Goal: Information Seeking & Learning: Understand process/instructions

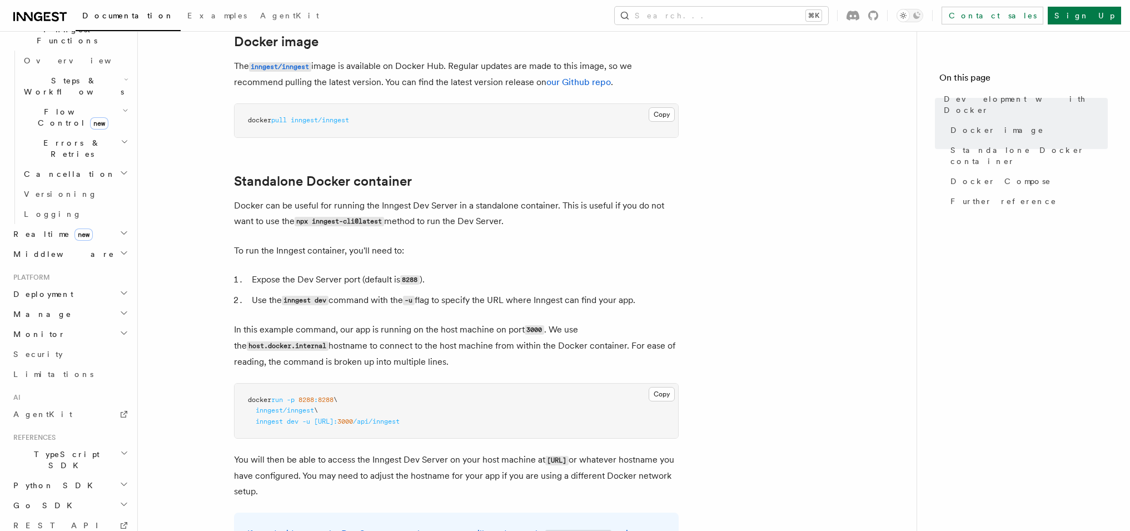
scroll to position [167, 0]
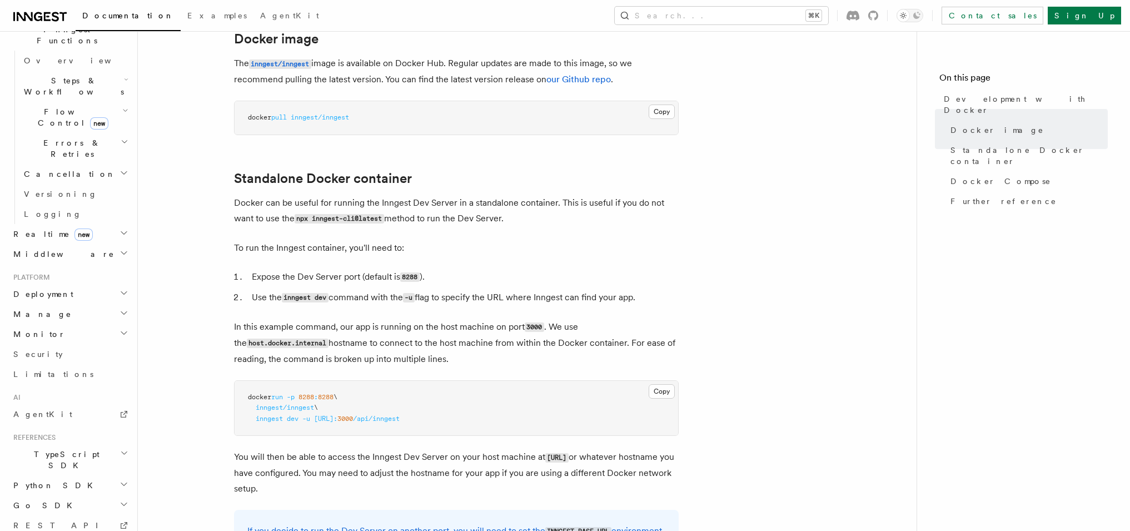
click at [105, 284] on h2 "Deployment" at bounding box center [70, 294] width 122 height 20
click at [57, 502] on span "Self hosting" at bounding box center [65, 507] width 82 height 11
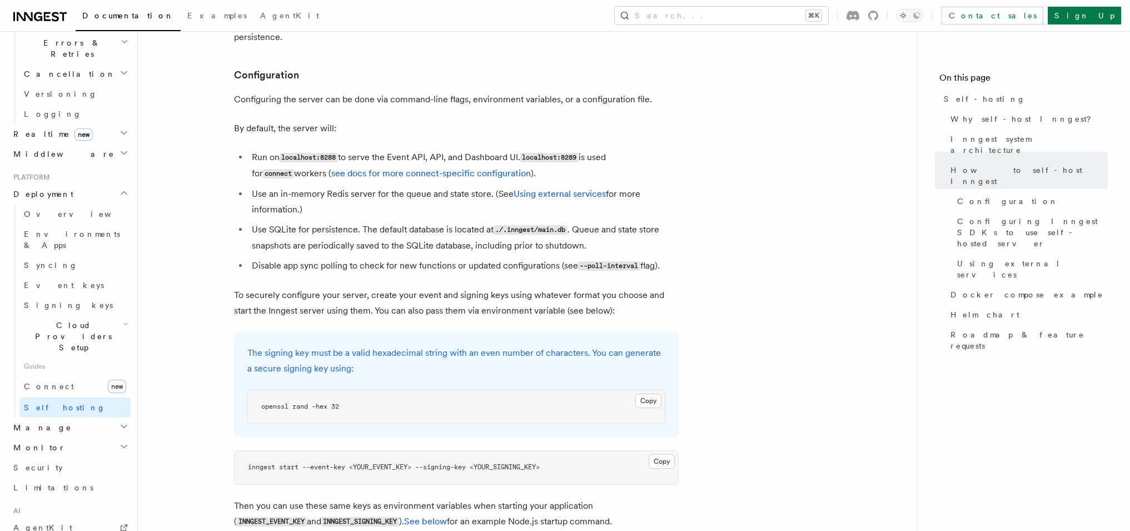
scroll to position [1420, 0]
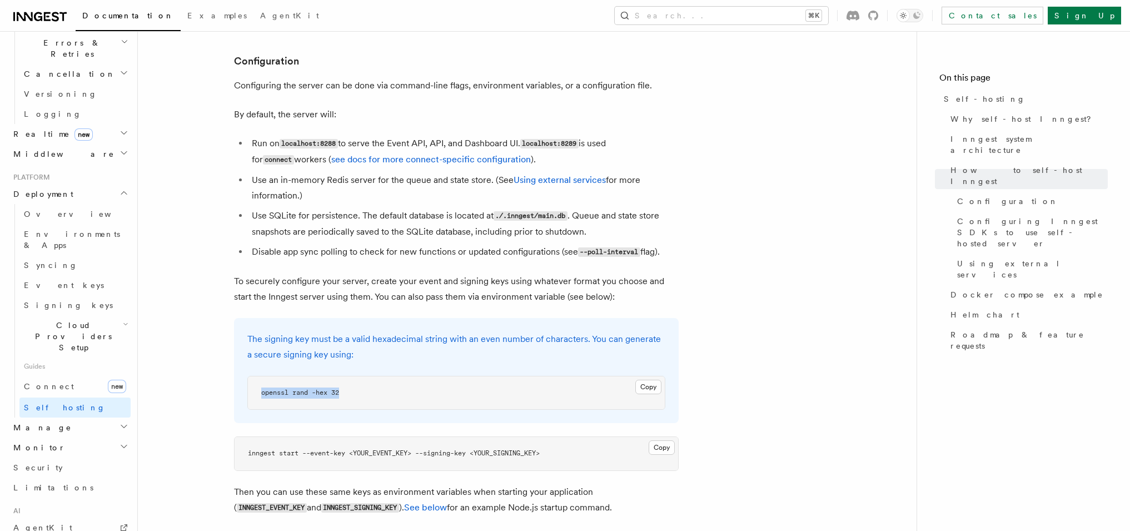
drag, startPoint x: 413, startPoint y: 366, endPoint x: 257, endPoint y: 363, distance: 156.7
click at [257, 376] on pre "openssl rand -hex 32" at bounding box center [456, 392] width 417 height 33
copy span "openssl rand -hex 32"
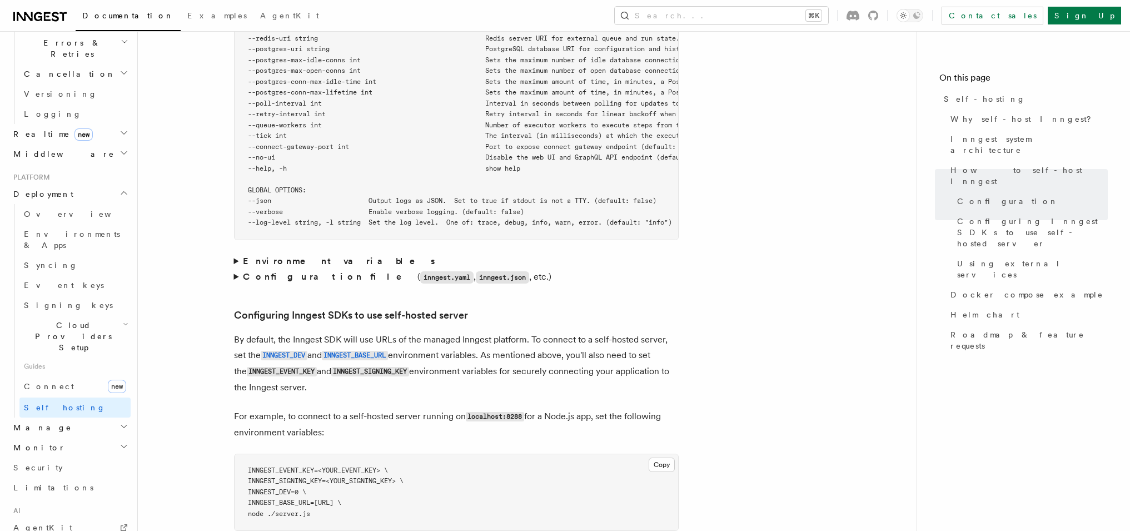
scroll to position [2155, 0]
click at [271, 268] on strong "Configuration file" at bounding box center [330, 273] width 174 height 11
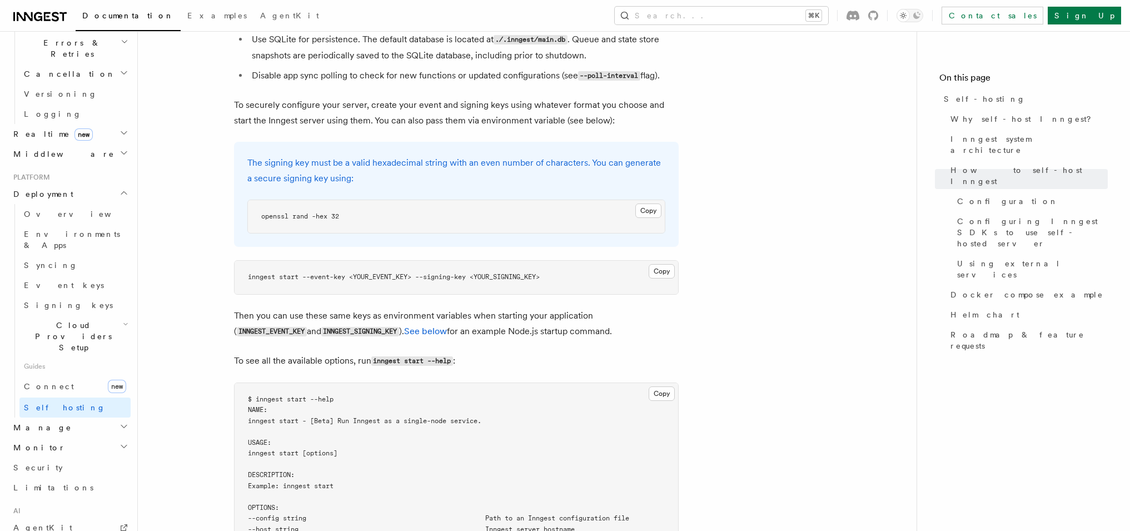
scroll to position [1594, 0]
click at [43, 319] on span "Cloud Providers Setup" at bounding box center [70, 335] width 103 height 33
click at [52, 414] on span "Render" at bounding box center [55, 418] width 43 height 9
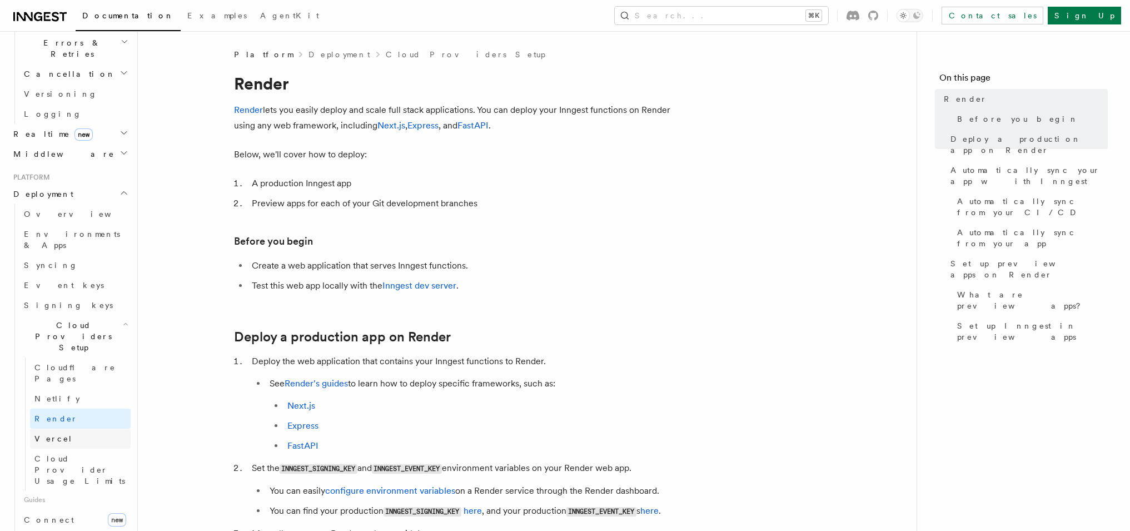
click at [51, 434] on span "Vercel" at bounding box center [53, 438] width 38 height 9
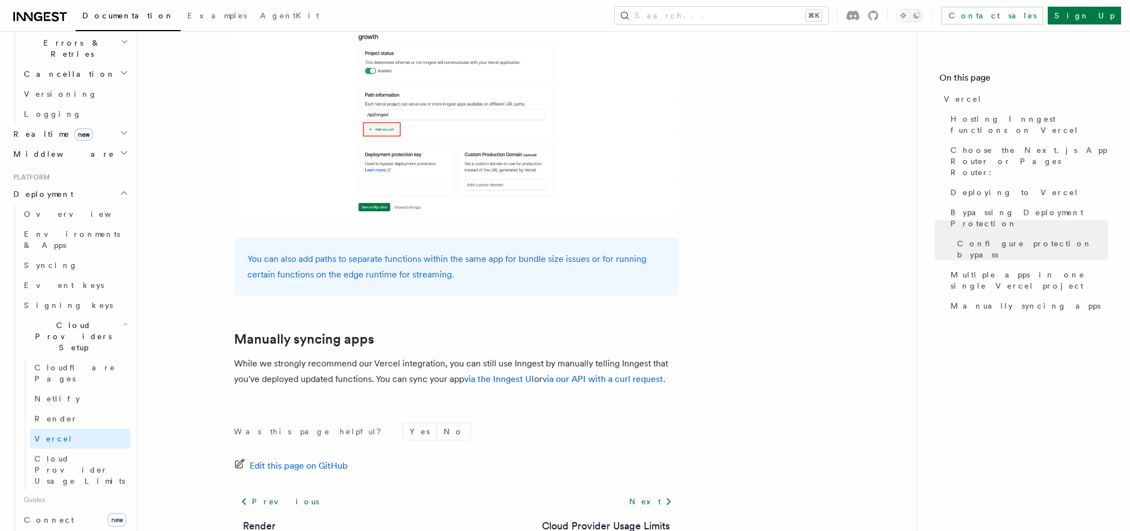
scroll to position [1803, 0]
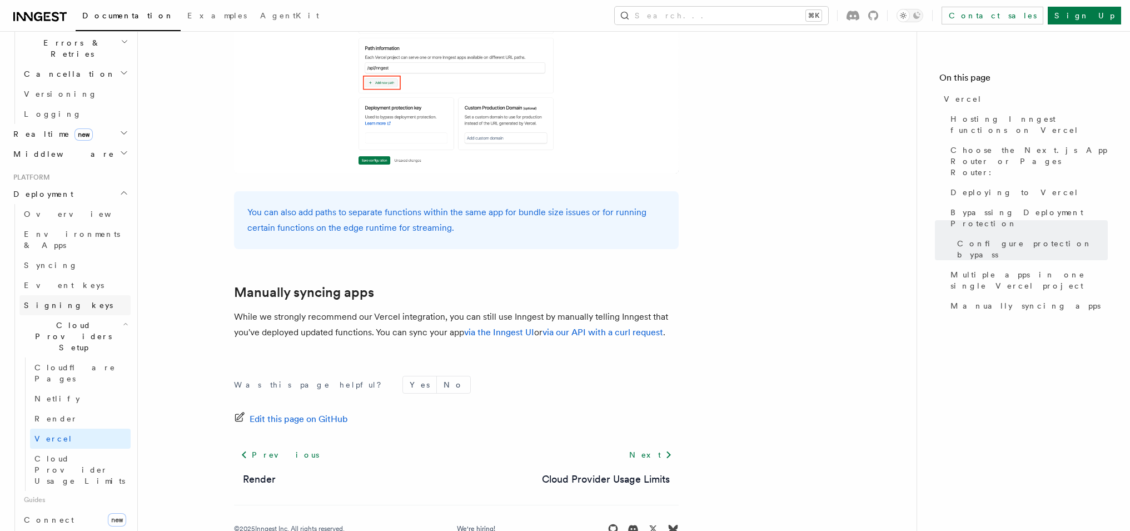
click at [41, 295] on link "Signing keys" at bounding box center [74, 305] width 111 height 20
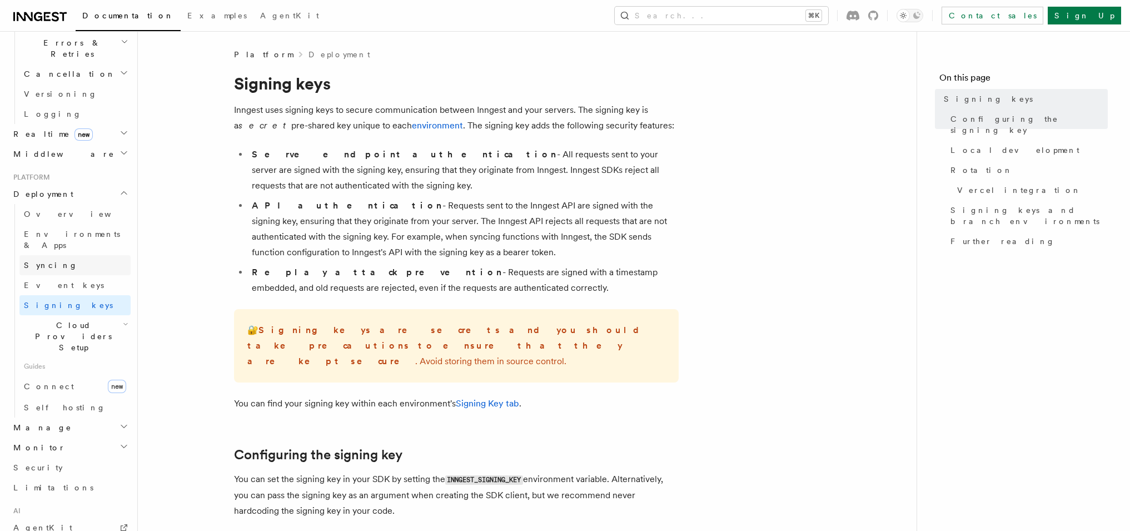
click at [38, 259] on span "Syncing" at bounding box center [51, 264] width 54 height 11
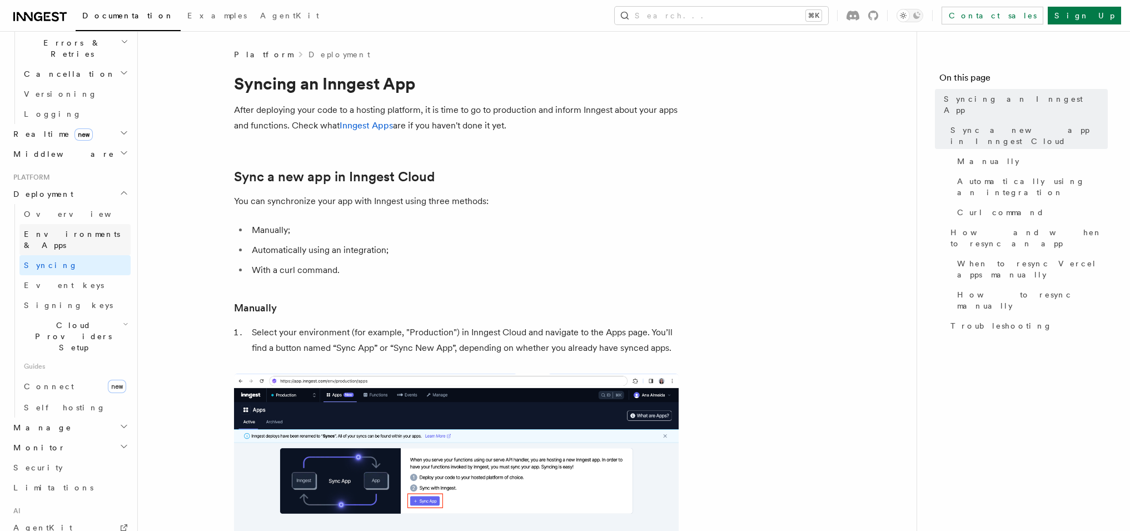
click at [41, 228] on span "Environments & Apps" at bounding box center [77, 239] width 107 height 22
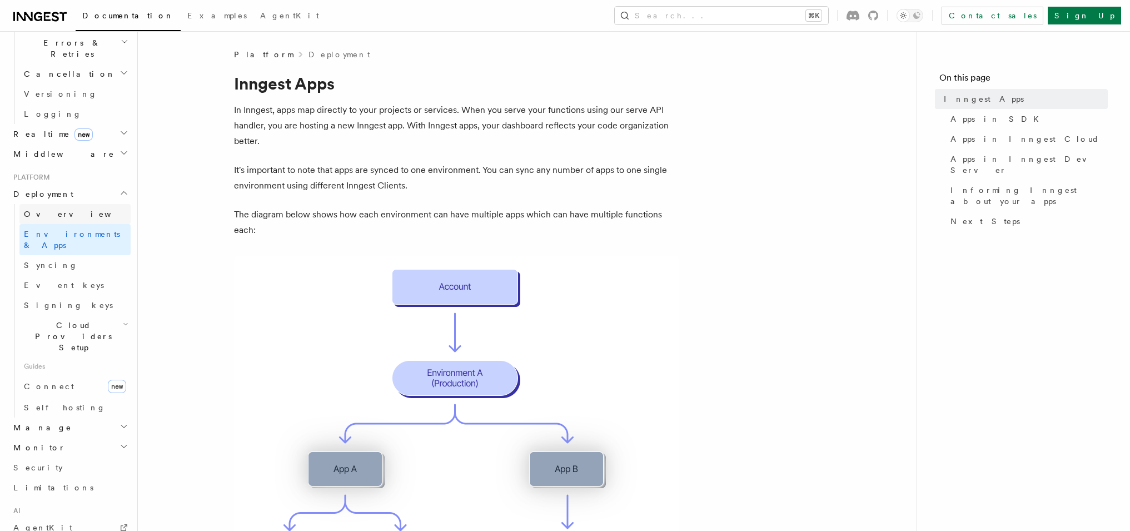
click at [44, 209] on span "Overview" at bounding box center [81, 213] width 114 height 9
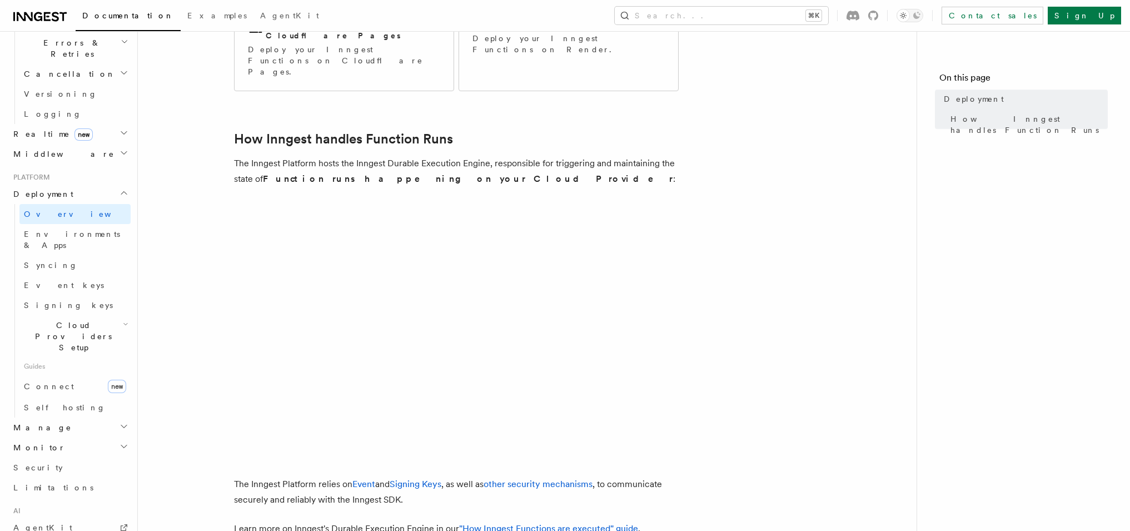
scroll to position [417, 0]
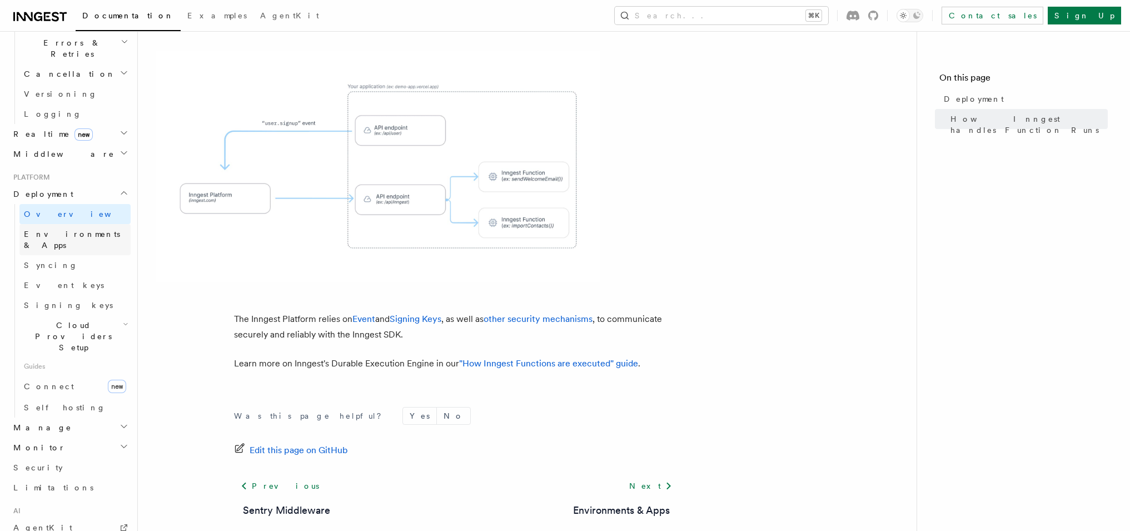
click at [60, 224] on link "Environments & Apps" at bounding box center [74, 239] width 111 height 31
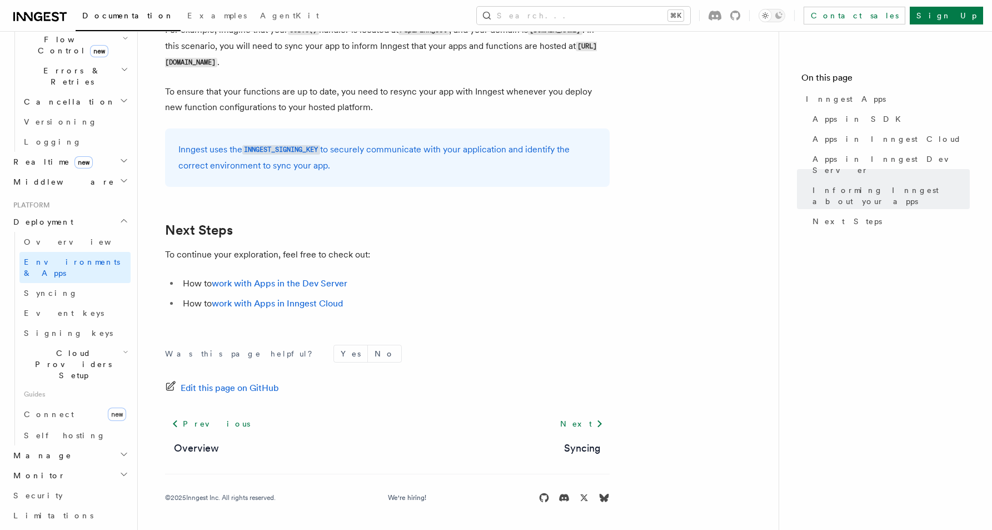
scroll to position [410, 0]
click at [45, 287] on span "Syncing" at bounding box center [51, 291] width 54 height 9
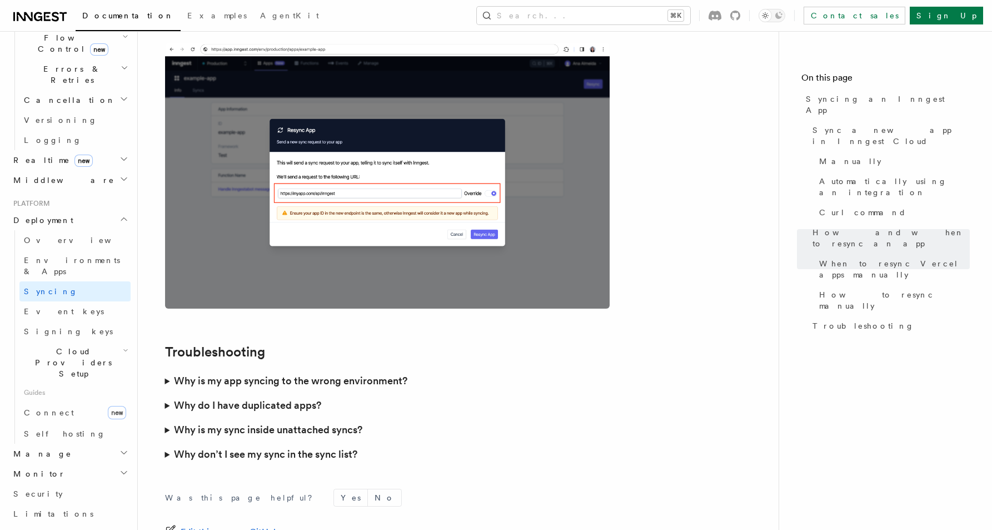
scroll to position [3040, 0]
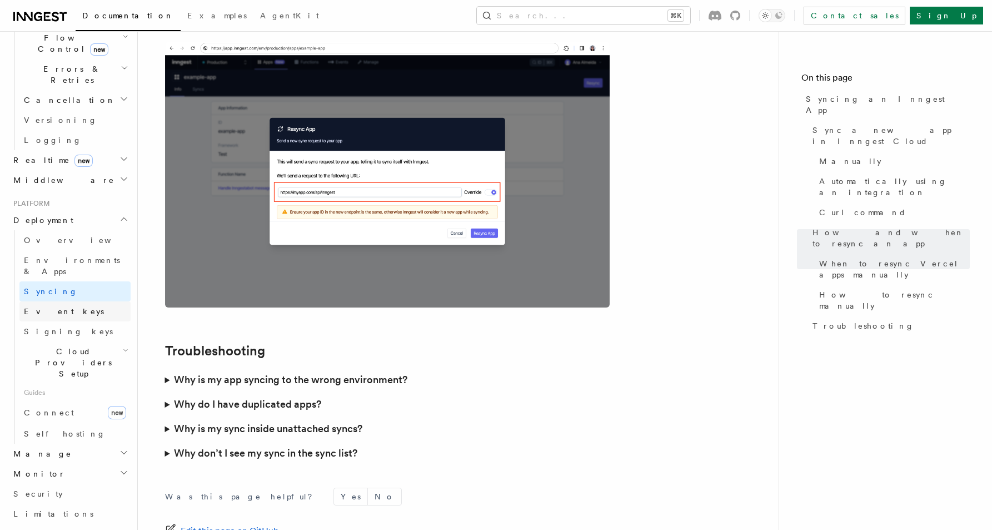
click at [58, 307] on span "Event keys" at bounding box center [64, 311] width 80 height 9
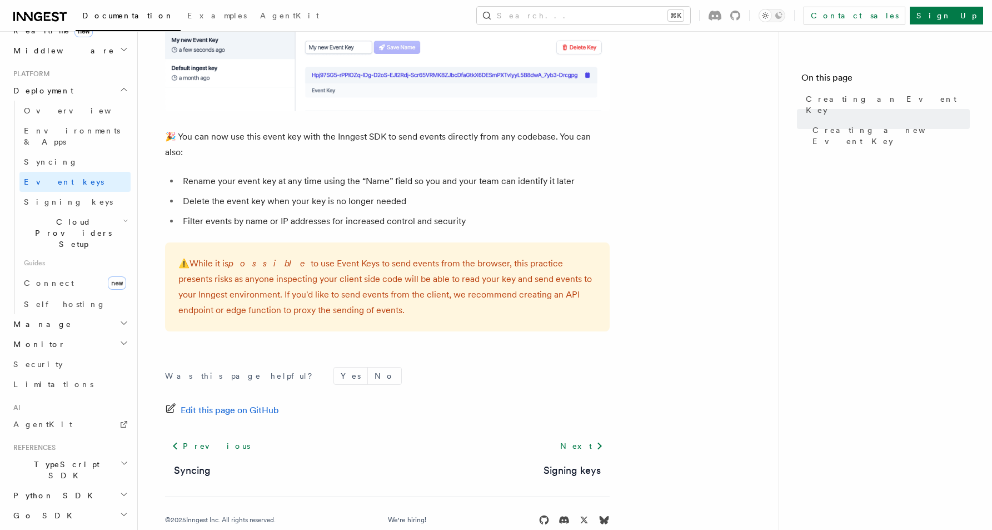
scroll to position [725, 0]
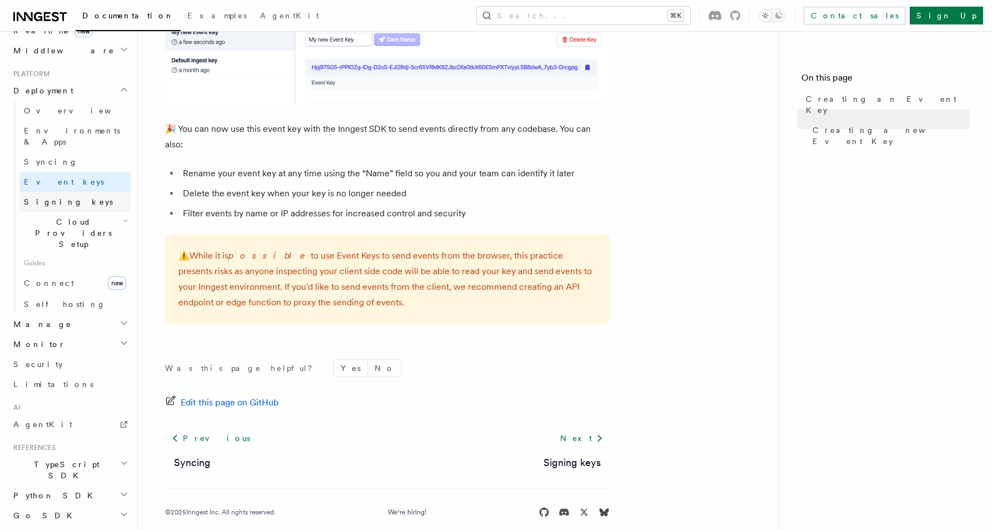
click at [55, 197] on span "Signing keys" at bounding box center [68, 201] width 89 height 9
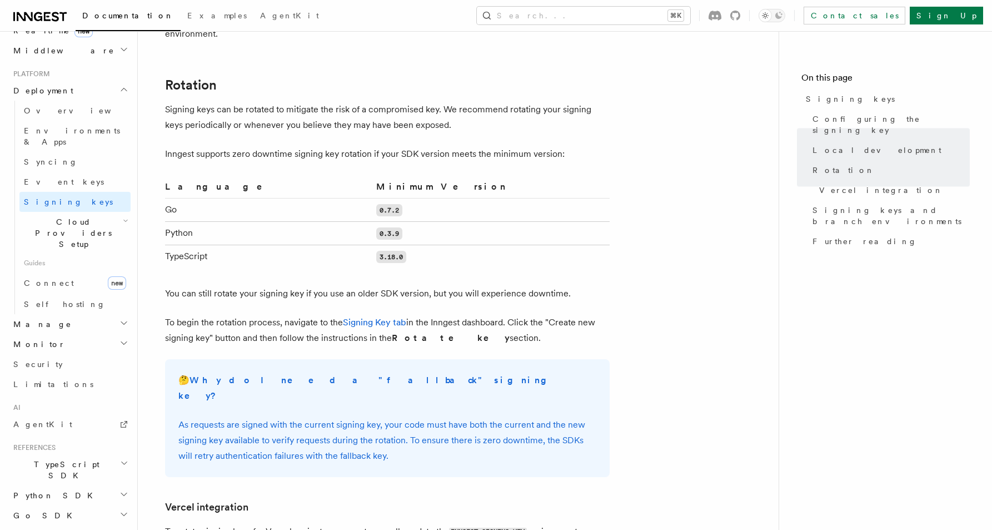
scroll to position [692, 0]
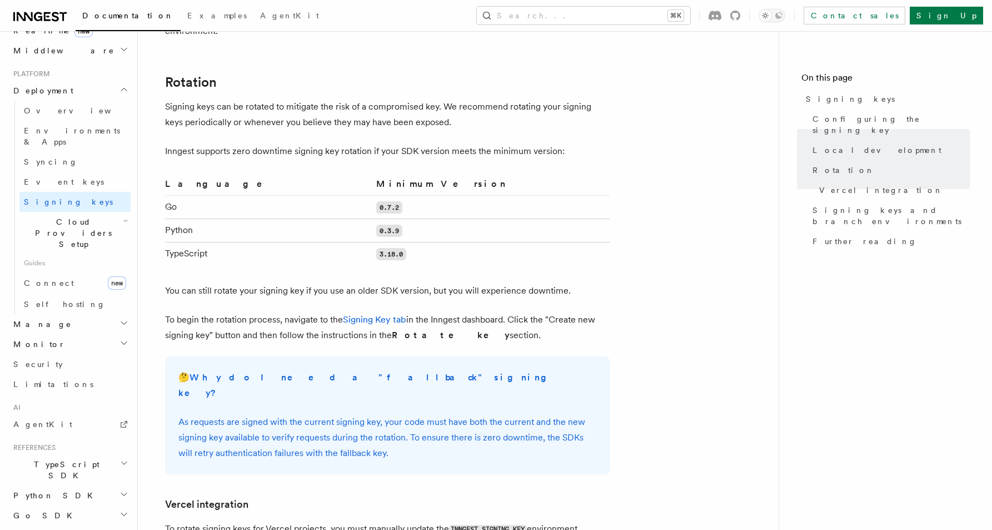
click at [61, 216] on span "Cloud Providers Setup" at bounding box center [70, 232] width 103 height 33
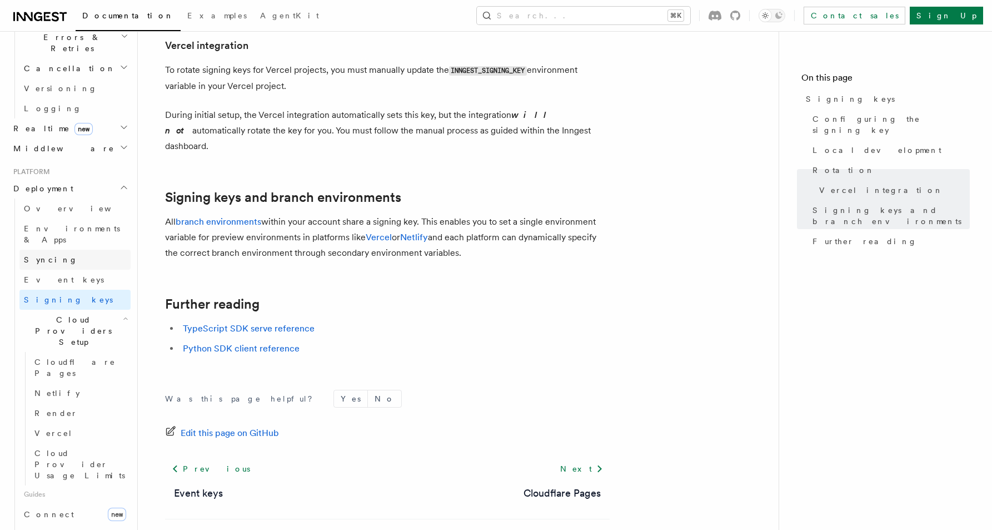
scroll to position [436, 0]
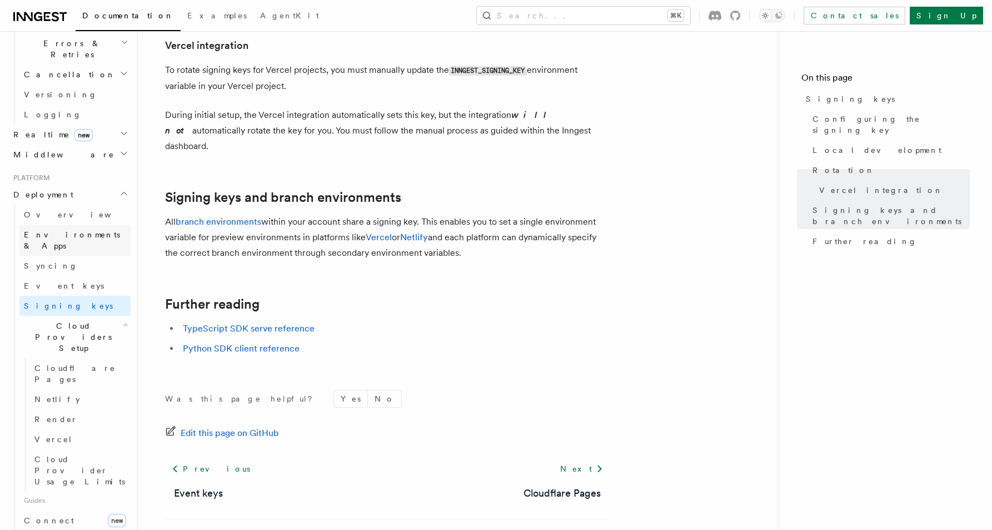
click at [57, 230] on span "Environments & Apps" at bounding box center [72, 240] width 96 height 20
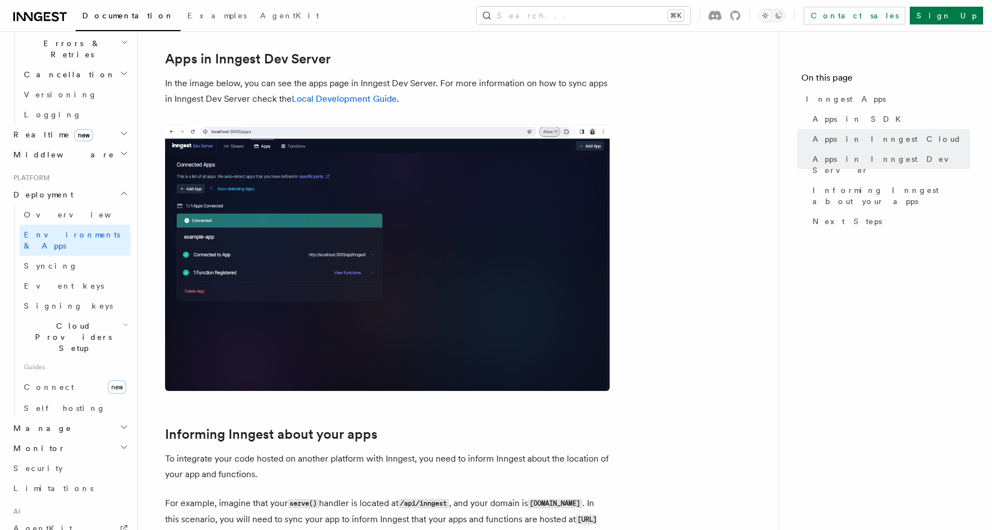
scroll to position [1767, 0]
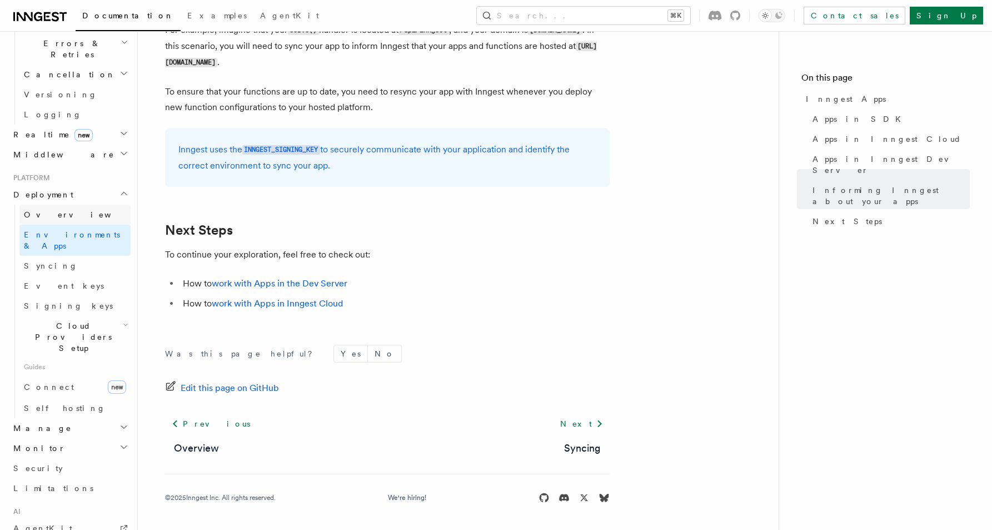
click at [36, 210] on span "Overview" at bounding box center [81, 214] width 114 height 9
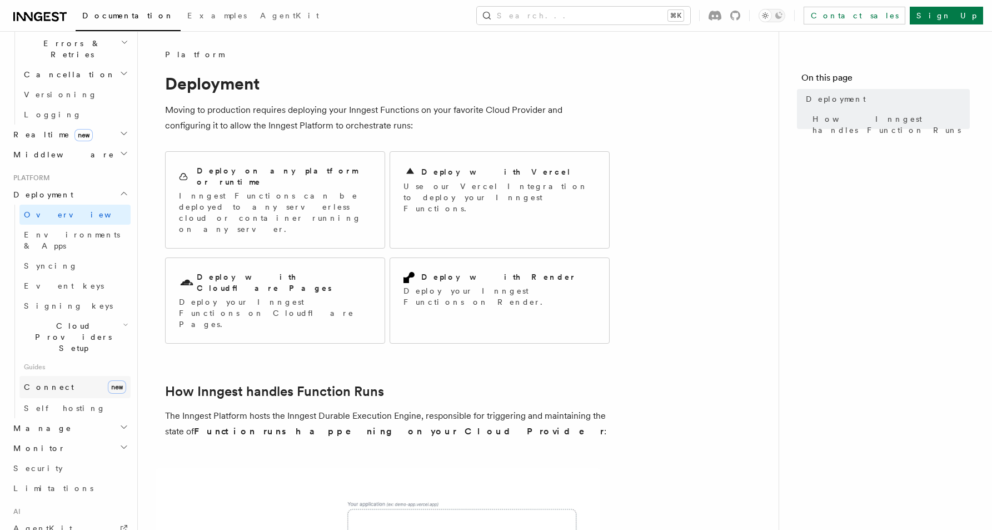
click at [56, 376] on link "Connect new" at bounding box center [74, 387] width 111 height 22
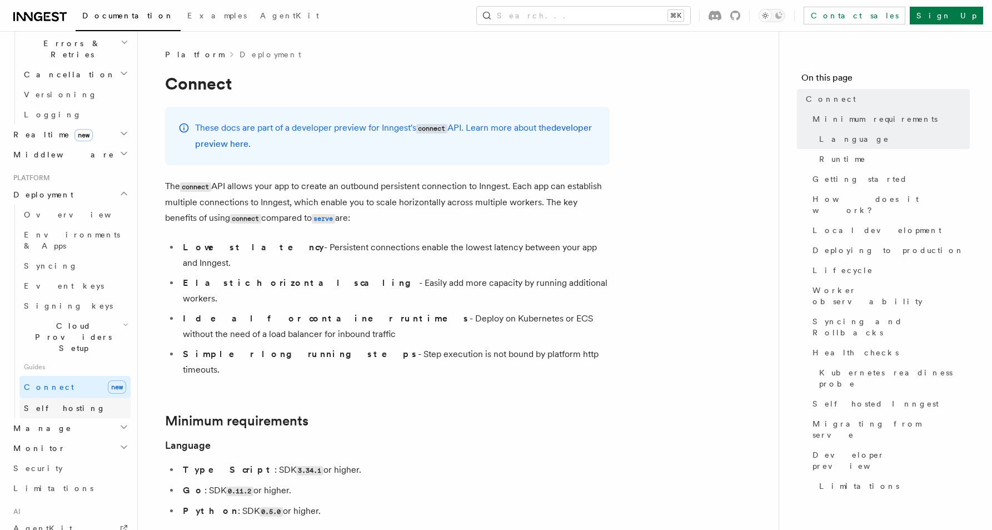
click at [56, 403] on span "Self hosting" at bounding box center [65, 407] width 82 height 9
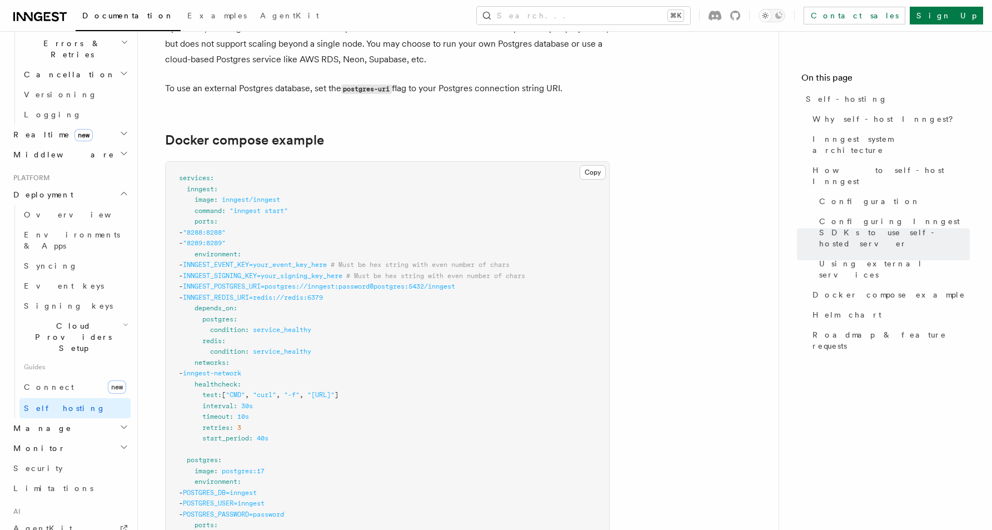
scroll to position [2892, 0]
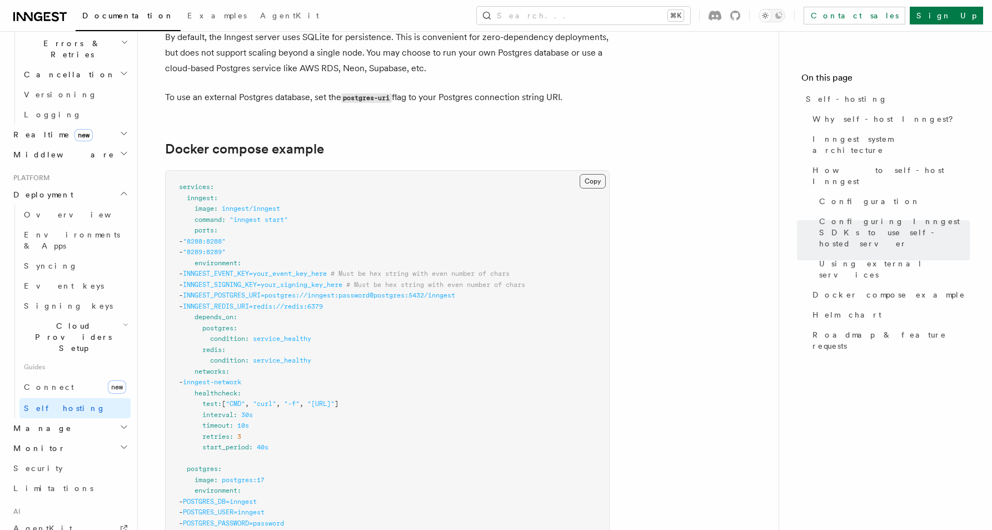
click at [593, 174] on button "Copy Copied" at bounding box center [593, 181] width 26 height 14
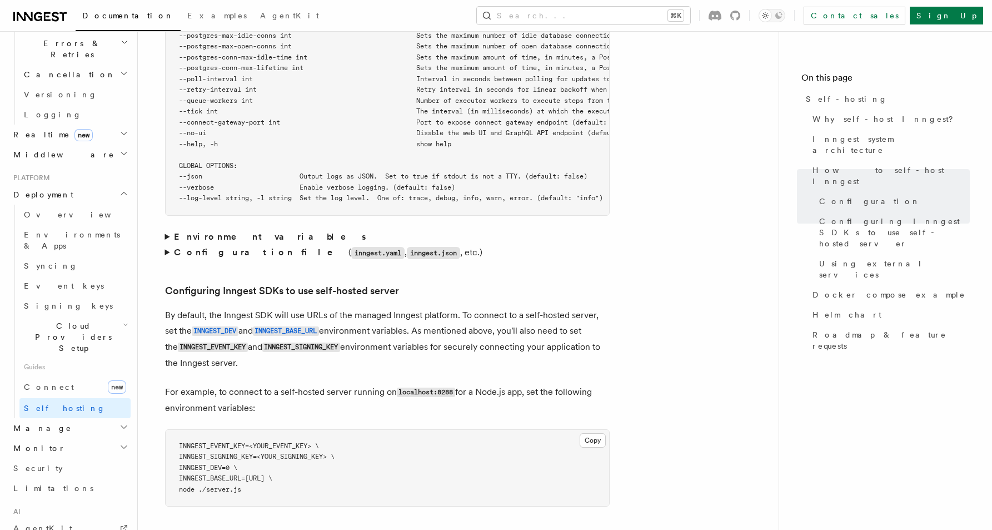
scroll to position [2189, 0]
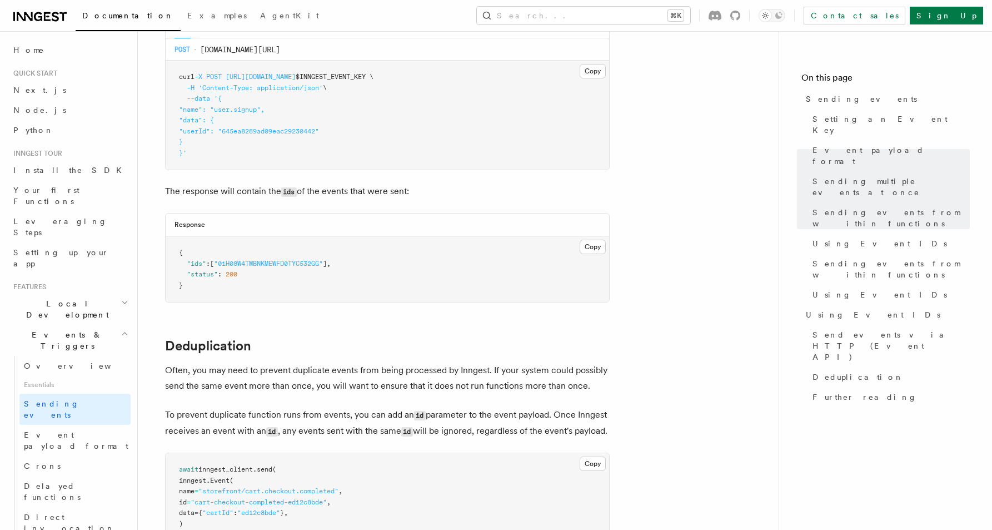
scroll to position [92, 0]
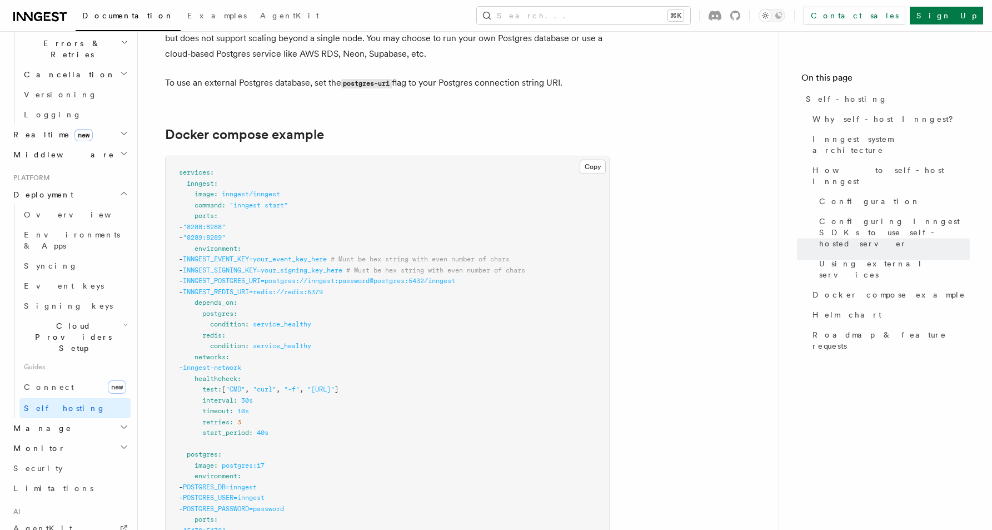
scroll to position [2899, 0]
